Goal: Navigation & Orientation: Go to known website

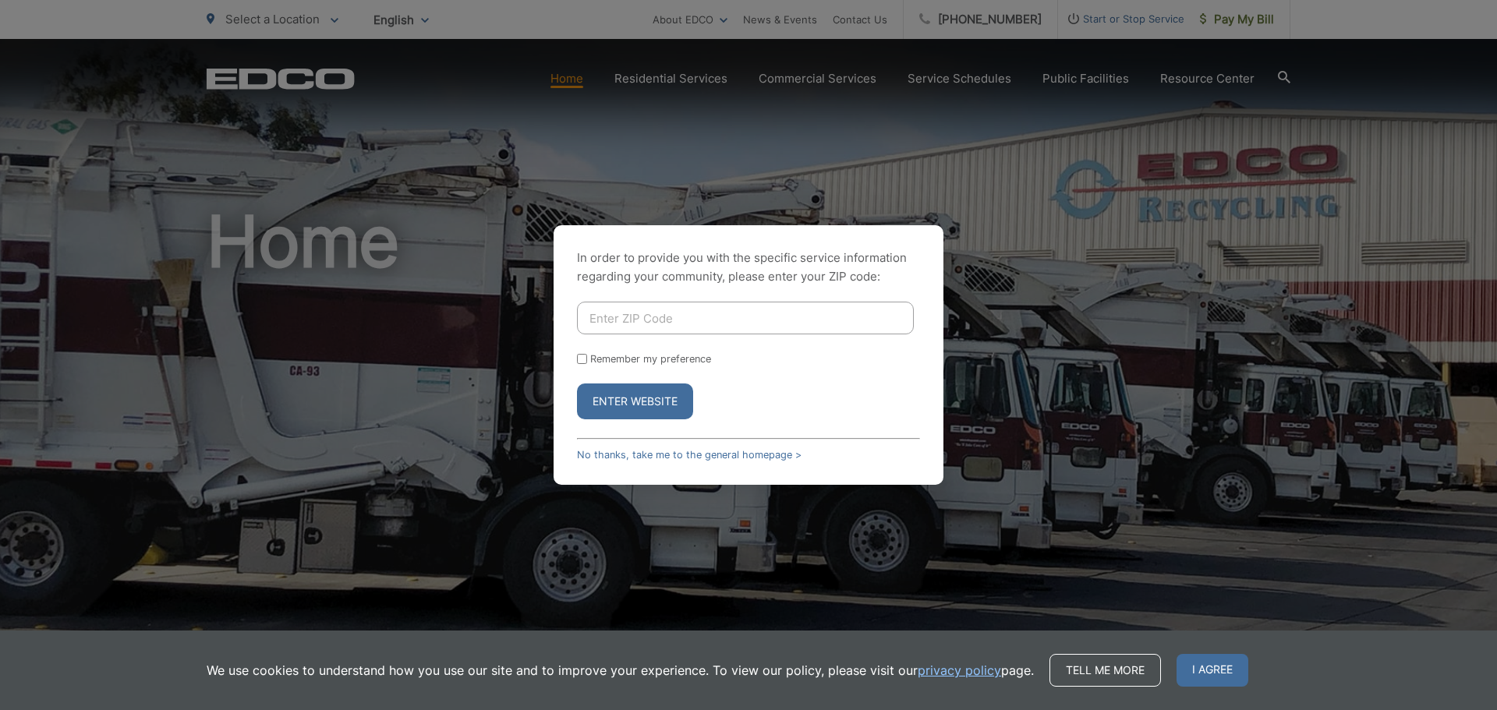
click at [623, 317] on input "Enter ZIP Code" at bounding box center [745, 318] width 337 height 33
type input "90815"
click at [577, 384] on button "Enter Website" at bounding box center [635, 402] width 116 height 36
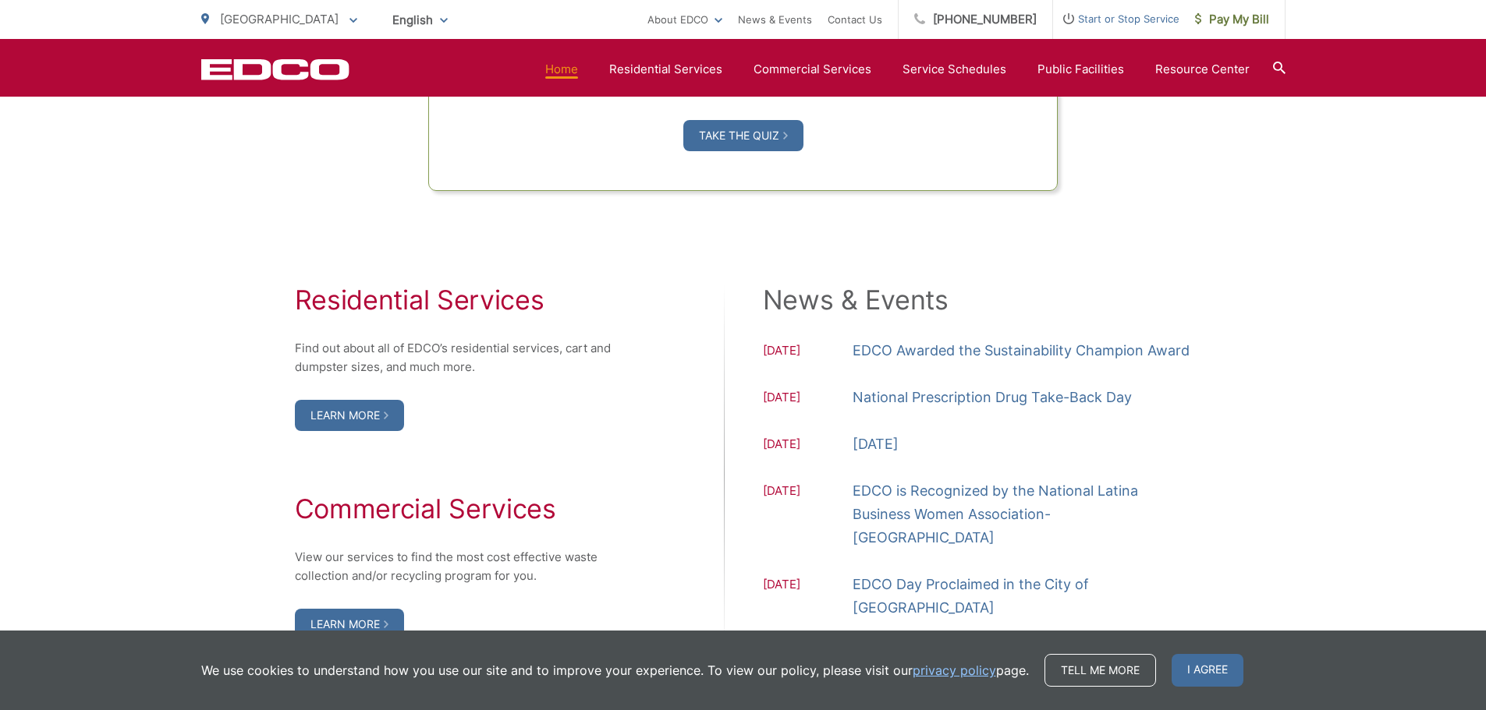
scroll to position [1170, 0]
